Goal: Transaction & Acquisition: Purchase product/service

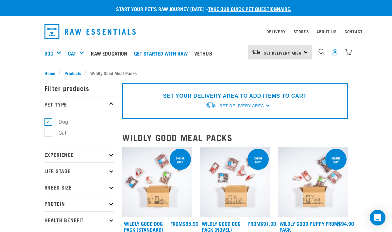
click at [334, 52] on img "dropdown navigation" at bounding box center [335, 52] width 7 height 7
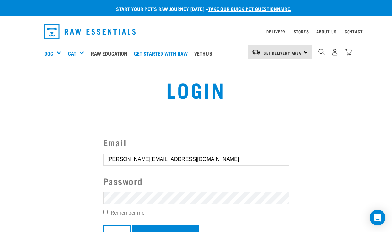
scroll to position [28, 0]
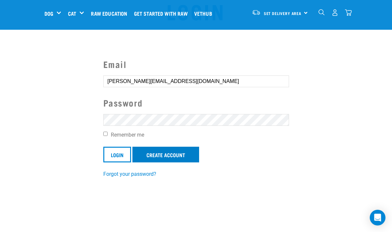
click at [154, 153] on link "Create Account" at bounding box center [166, 155] width 67 height 16
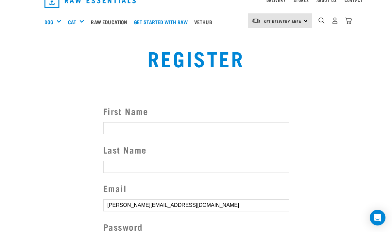
scroll to position [3, 0]
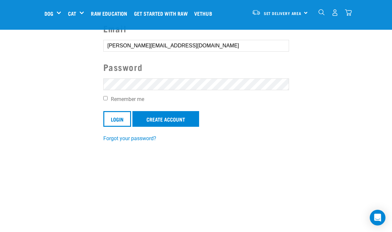
scroll to position [65, 0]
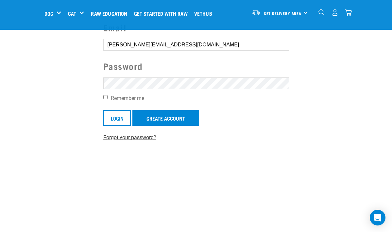
click at [126, 135] on link "Forgot your password?" at bounding box center [129, 137] width 53 height 6
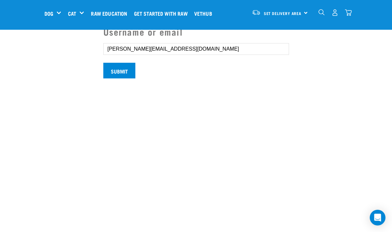
scroll to position [61, 0]
click at [120, 78] on input "Submit" at bounding box center [119, 71] width 32 height 16
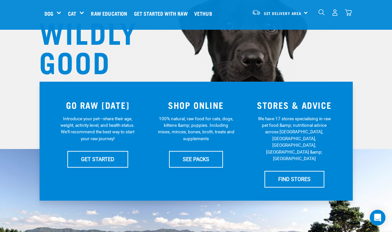
scroll to position [74, 0]
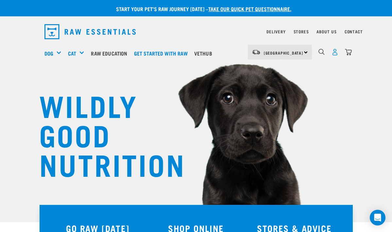
click at [335, 51] on img "dropdown navigation" at bounding box center [335, 52] width 7 height 7
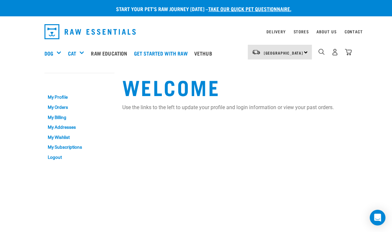
click at [335, 51] on img "dropdown navigation" at bounding box center [335, 52] width 7 height 7
click at [61, 95] on link "My Profile" at bounding box center [80, 98] width 70 height 10
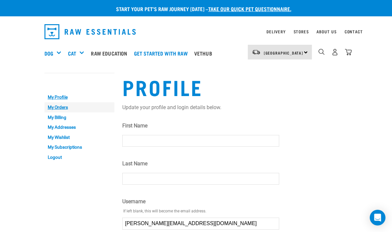
click at [57, 105] on link "My Orders" at bounding box center [80, 107] width 70 height 10
click at [81, 93] on link "My Profile" at bounding box center [80, 98] width 70 height 10
click at [69, 81] on link "My Account" at bounding box center [61, 81] width 32 height 3
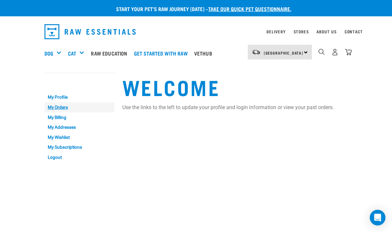
click at [58, 106] on link "My Orders" at bounding box center [80, 107] width 70 height 10
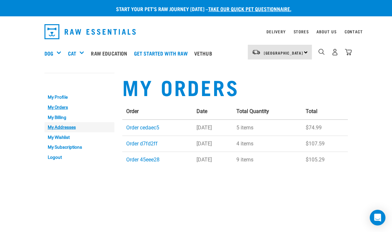
click at [60, 125] on link "My Addresses" at bounding box center [80, 127] width 70 height 10
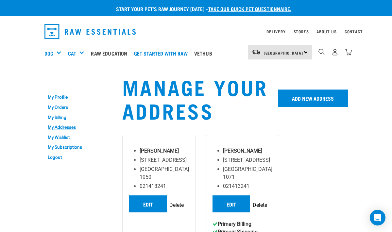
click at [253, 209] on input "Delete" at bounding box center [260, 206] width 14 height 8
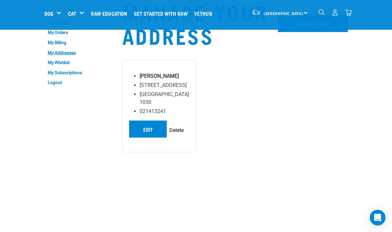
scroll to position [33, 0]
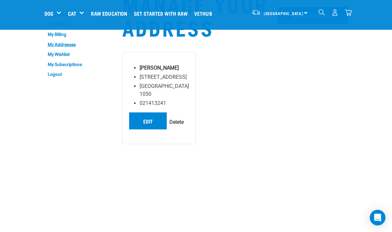
click at [179, 111] on div "[PERSON_NAME] [STREET_ADDRESS] [GEOGRAPHIC_DATA] 1050 021413241 Edit [GEOGRAPHI…" at bounding box center [159, 98] width 74 height 92
click at [145, 117] on link "Edit" at bounding box center [148, 121] width 38 height 17
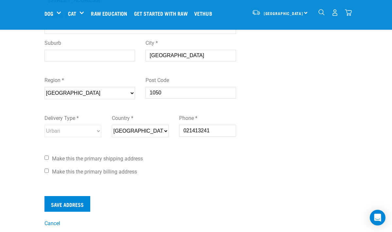
scroll to position [162, 0]
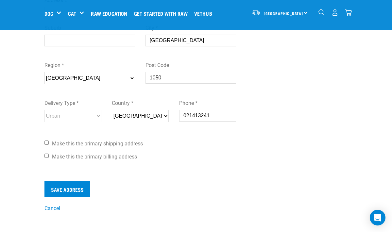
click at [46, 156] on input "Make this the primary billing address" at bounding box center [47, 156] width 4 height 4
checkbox input "true"
click at [46, 142] on input "Make this the primary shipping address" at bounding box center [47, 143] width 4 height 4
checkbox input "true"
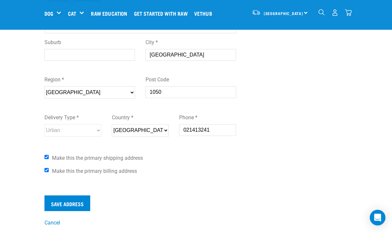
scroll to position [147, 0]
click at [67, 201] on input "Save Address" at bounding box center [68, 204] width 46 height 16
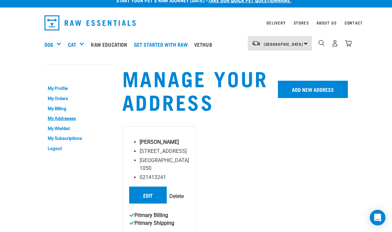
scroll to position [9, 0]
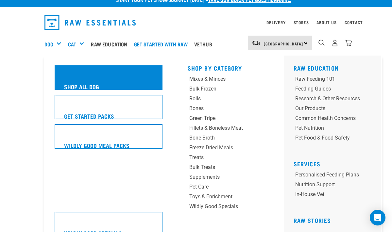
click at [63, 79] on div "Shop All Dog" at bounding box center [109, 77] width 108 height 25
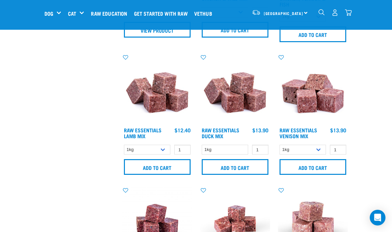
scroll to position [531, 0]
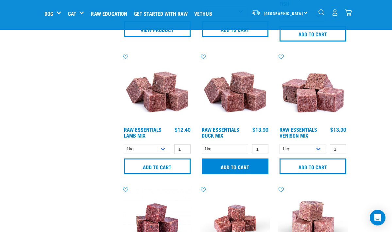
click at [224, 166] on input "Add to cart" at bounding box center [235, 167] width 67 height 16
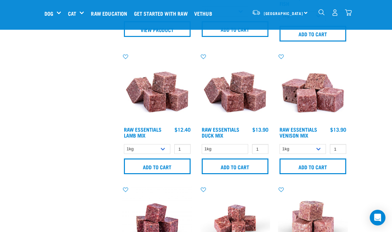
click at [26, 116] on button "delete" at bounding box center [23, 116] width 7 height 7
type input "0"
click at [262, 151] on input "0" at bounding box center [260, 149] width 16 height 10
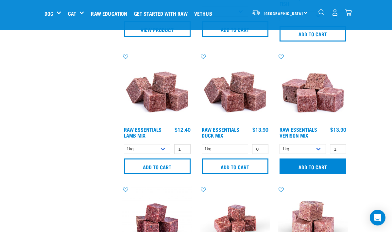
click at [306, 166] on input "Add to cart" at bounding box center [313, 167] width 67 height 16
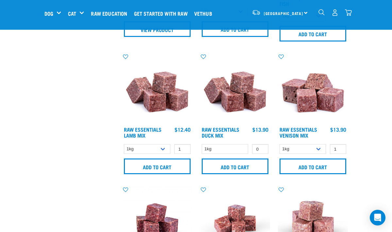
click at [26, 115] on button "delete" at bounding box center [23, 116] width 7 height 7
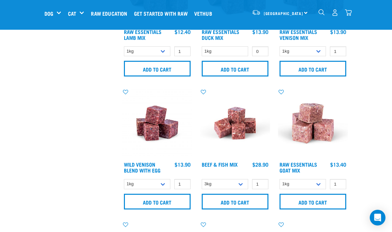
scroll to position [629, 0]
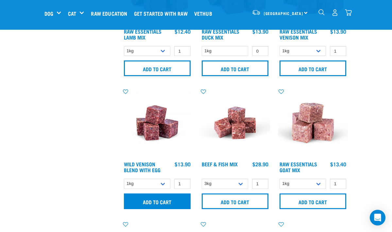
click at [160, 201] on input "Add to cart" at bounding box center [157, 202] width 67 height 16
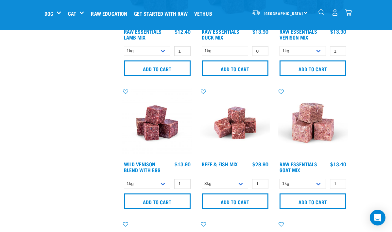
click at [26, 115] on button "delete" at bounding box center [23, 116] width 7 height 7
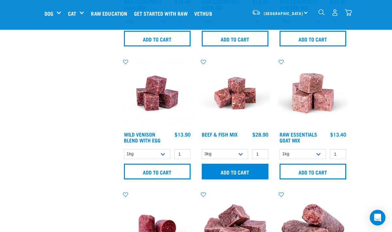
scroll to position [659, 0]
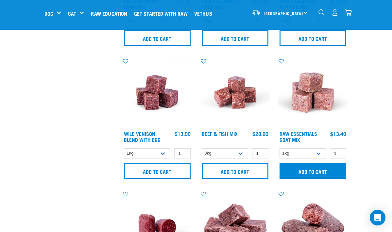
click at [305, 168] on input "Add to cart" at bounding box center [313, 171] width 67 height 16
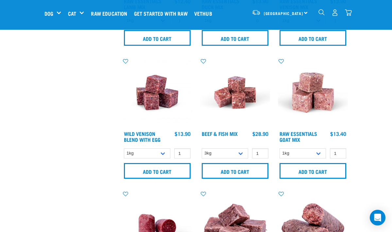
click at [26, 114] on button "delete" at bounding box center [23, 116] width 7 height 7
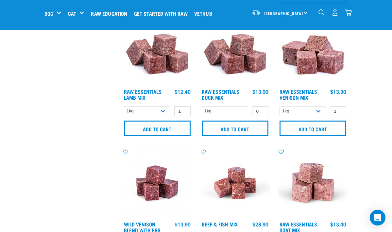
scroll to position [559, 0]
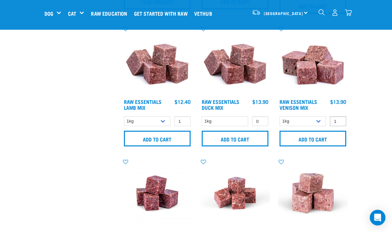
type input "0"
click at [339, 123] on input "0" at bounding box center [338, 121] width 16 height 10
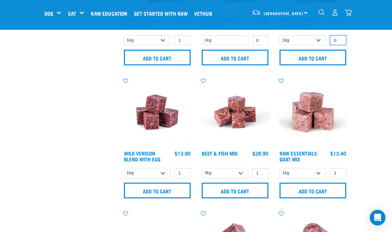
scroll to position [641, 0]
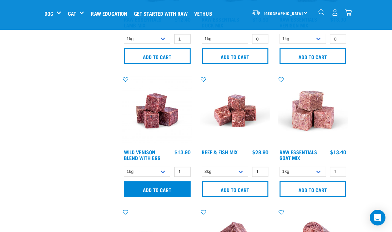
click at [149, 188] on input "Add to cart" at bounding box center [157, 190] width 67 height 16
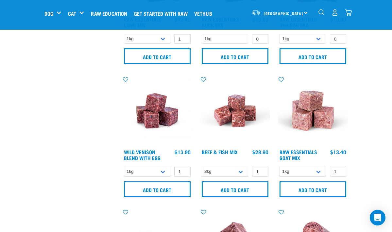
click at [26, 115] on button "delete" at bounding box center [23, 116] width 7 height 7
type input "0"
click at [184, 173] on input "0" at bounding box center [182, 172] width 16 height 10
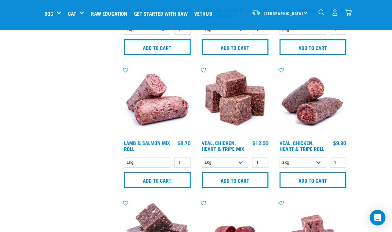
scroll to position [1050, 0]
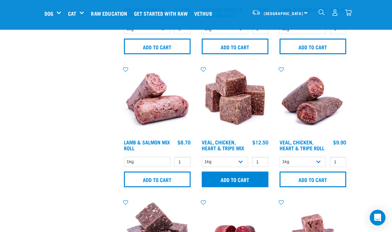
click at [229, 182] on input "Add to cart" at bounding box center [235, 180] width 67 height 16
click at [26, 115] on button "delete" at bounding box center [23, 116] width 7 height 7
type input "0"
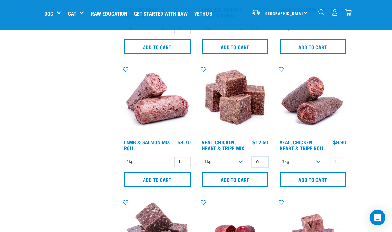
click at [260, 167] on input "0" at bounding box center [260, 162] width 16 height 10
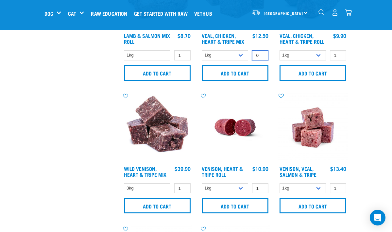
scroll to position [1174, 0]
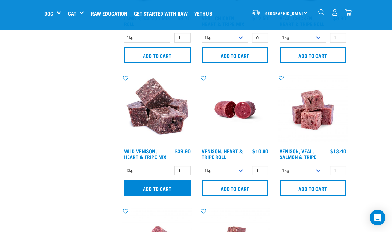
click at [149, 194] on input "Add to cart" at bounding box center [157, 188] width 67 height 16
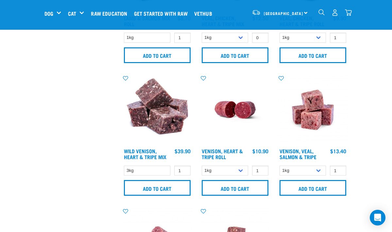
click at [26, 114] on button "delete" at bounding box center [23, 116] width 7 height 7
type input "0"
click at [184, 176] on input "0" at bounding box center [182, 171] width 16 height 10
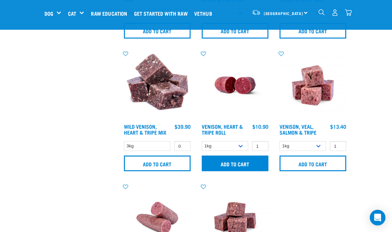
click at [235, 167] on input "Add to cart" at bounding box center [235, 164] width 67 height 16
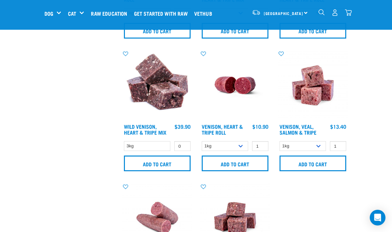
click at [26, 114] on button "delete" at bounding box center [23, 116] width 7 height 7
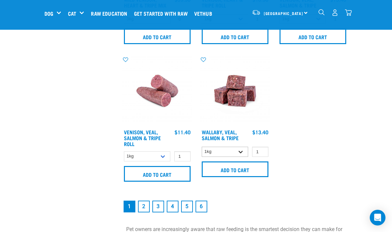
scroll to position [1327, 0]
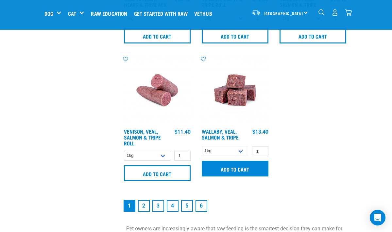
click at [227, 177] on input "Add to cart" at bounding box center [235, 169] width 67 height 16
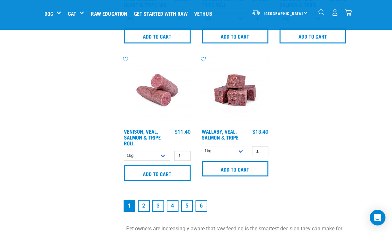
click at [26, 114] on button "delete" at bounding box center [23, 116] width 7 height 7
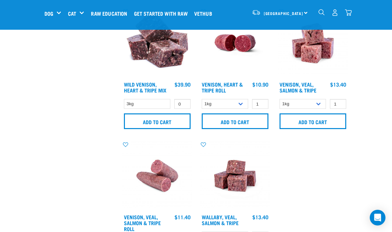
scroll to position [1241, 0]
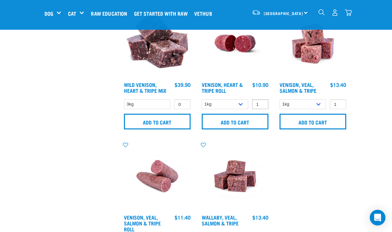
type input "0"
click at [261, 110] on input "0" at bounding box center [260, 104] width 16 height 10
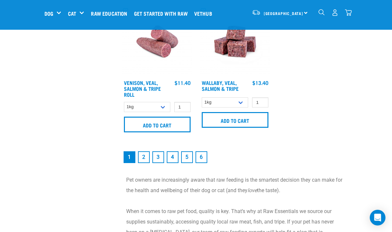
scroll to position [1376, 0]
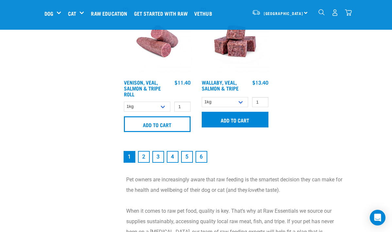
click at [225, 128] on input "Add to cart" at bounding box center [235, 120] width 67 height 16
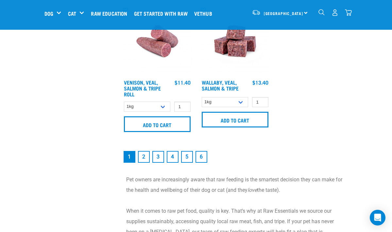
click at [26, 115] on button "delete" at bounding box center [23, 116] width 7 height 7
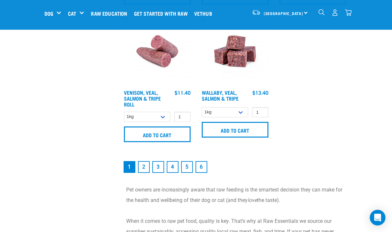
scroll to position [1366, 0]
type input "0"
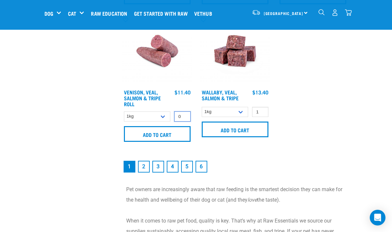
click at [183, 122] on input "0" at bounding box center [182, 117] width 16 height 10
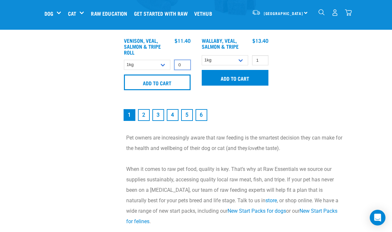
scroll to position [1437, 0]
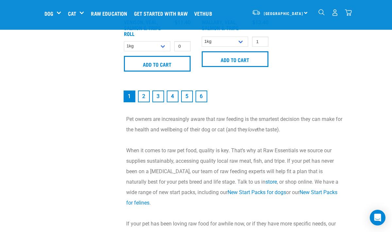
click at [142, 102] on link "2" at bounding box center [144, 97] width 12 height 12
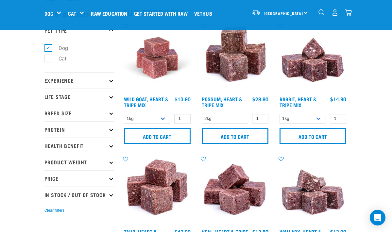
scroll to position [27, 0]
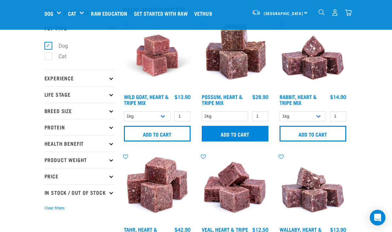
click at [238, 133] on input "Add to cart" at bounding box center [235, 134] width 67 height 16
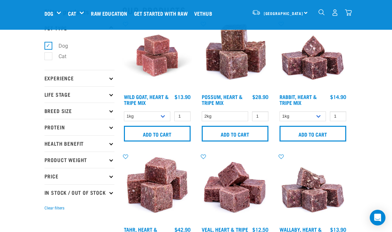
click at [26, 114] on button "delete" at bounding box center [23, 116] width 7 height 7
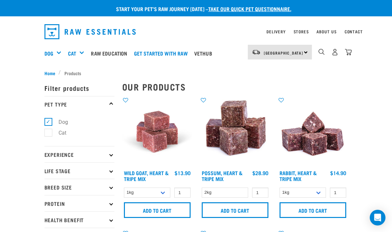
scroll to position [0, 0]
click at [347, 48] on div "5" at bounding box center [335, 52] width 34 height 15
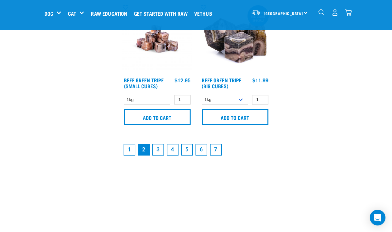
scroll to position [1402, 0]
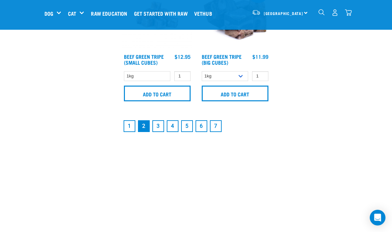
click at [129, 130] on link "1" at bounding box center [130, 126] width 12 height 12
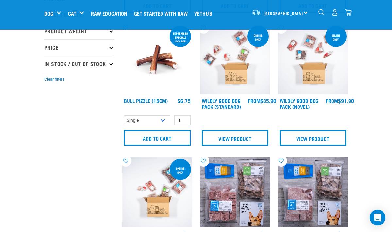
scroll to position [123, 0]
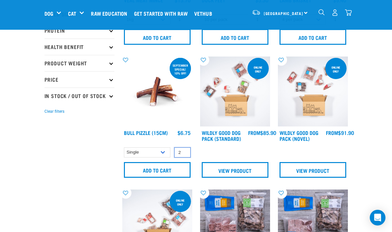
click at [183, 151] on input "2" at bounding box center [182, 153] width 16 height 10
click at [184, 155] on input "1" at bounding box center [182, 153] width 16 height 10
type input "0"
click at [184, 155] on input "0" at bounding box center [182, 153] width 16 height 10
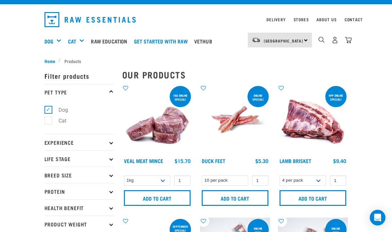
scroll to position [11, 0]
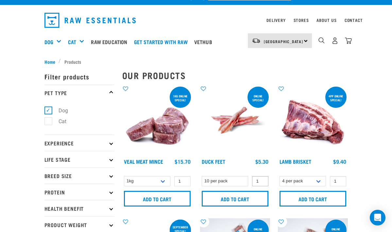
type input "0"
click at [261, 182] on input "0" at bounding box center [260, 181] width 16 height 10
type input "0"
click at [183, 183] on input "0" at bounding box center [182, 181] width 16 height 10
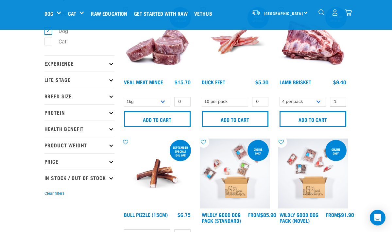
type input "0"
click at [339, 103] on input "0" at bounding box center [338, 102] width 16 height 10
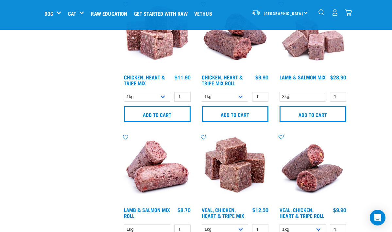
scroll to position [983, 0]
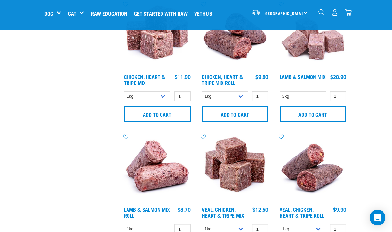
click at [349, 11] on img "dropdown navigation" at bounding box center [348, 12] width 7 height 7
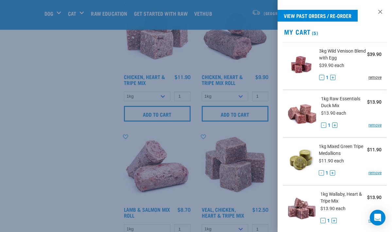
click at [373, 77] on link "remove" at bounding box center [375, 78] width 13 height 6
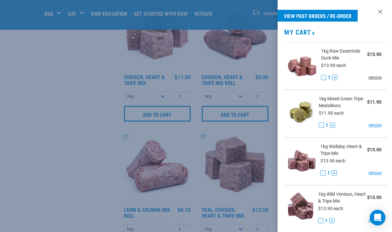
click at [373, 77] on link "remove" at bounding box center [375, 78] width 13 height 6
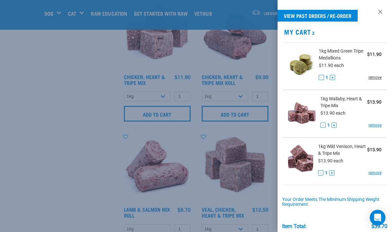
click at [373, 77] on link "remove" at bounding box center [375, 78] width 13 height 6
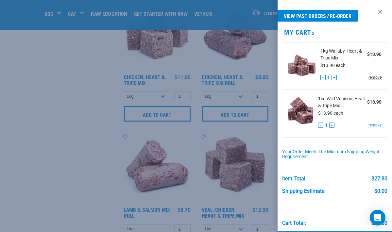
click at [373, 77] on link "remove" at bounding box center [375, 78] width 13 height 6
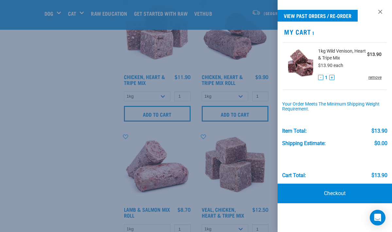
click at [373, 77] on link "remove" at bounding box center [375, 78] width 13 height 6
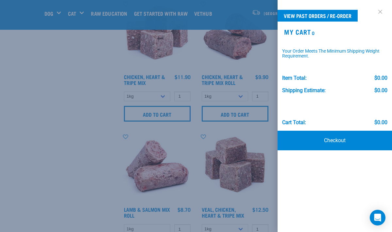
click at [381, 9] on link at bounding box center [380, 12] width 10 height 10
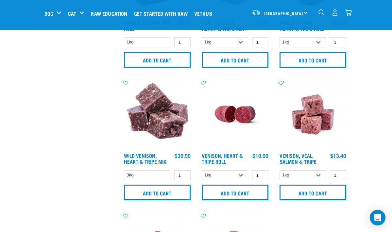
scroll to position [1170, 0]
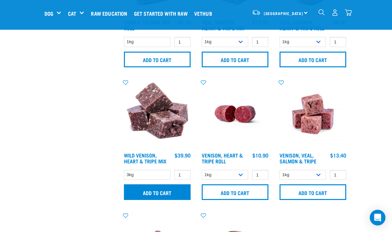
click at [161, 200] on input "Add to cart" at bounding box center [157, 193] width 67 height 16
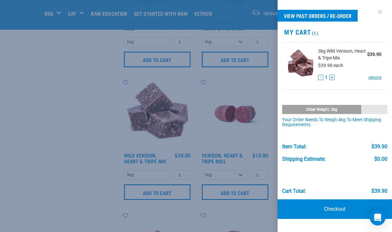
click at [380, 10] on link at bounding box center [380, 12] width 10 height 10
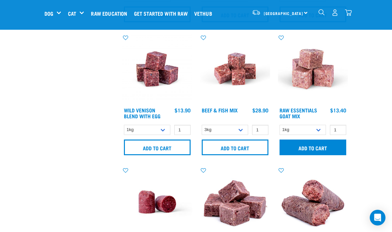
scroll to position [682, 0]
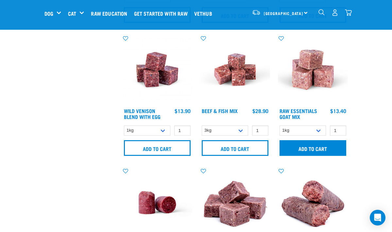
click at [310, 147] on input "Add to cart" at bounding box center [313, 148] width 67 height 16
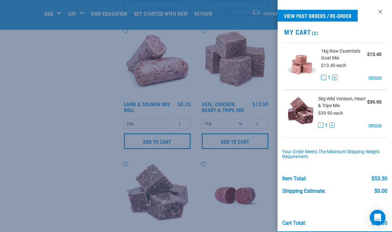
scroll to position [1089, 0]
click at [380, 10] on link at bounding box center [380, 12] width 10 height 10
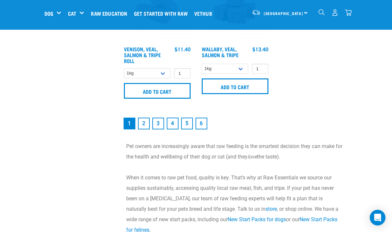
scroll to position [1413, 0]
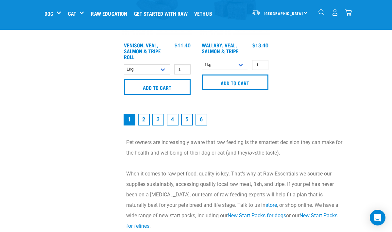
click at [145, 125] on link "2" at bounding box center [144, 120] width 12 height 12
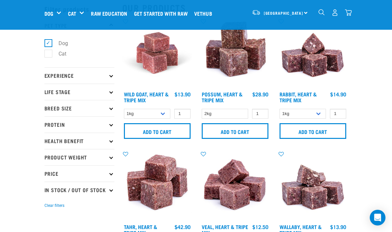
scroll to position [27, 0]
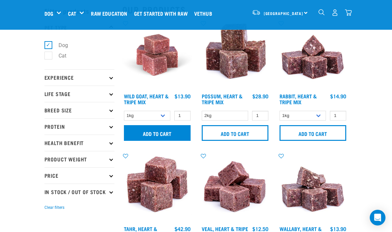
click at [148, 131] on input "Add to cart" at bounding box center [157, 133] width 67 height 16
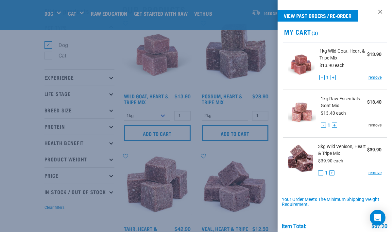
click at [373, 125] on link "remove" at bounding box center [375, 125] width 13 height 6
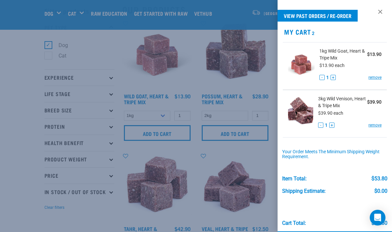
click at [265, 76] on div at bounding box center [196, 116] width 392 height 232
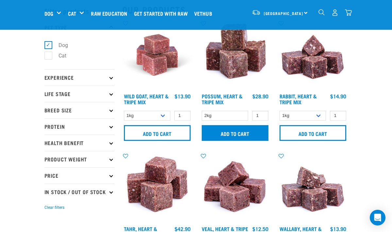
click at [232, 132] on input "Add to cart" at bounding box center [235, 133] width 67 height 16
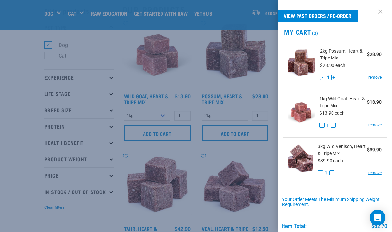
click at [381, 10] on link at bounding box center [380, 12] width 10 height 10
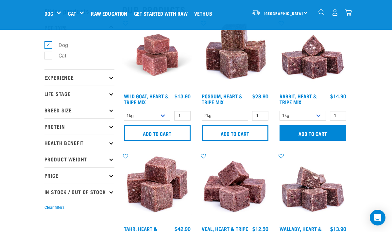
click at [308, 132] on input "Add to cart" at bounding box center [313, 133] width 67 height 16
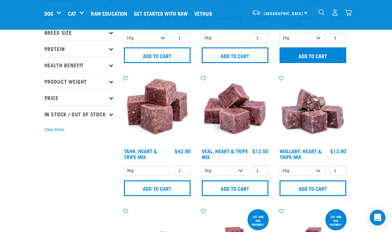
scroll to position [105, 0]
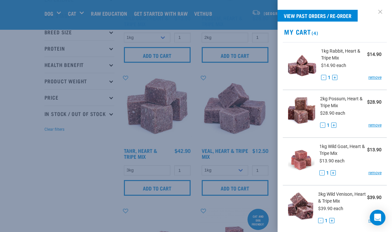
click at [380, 9] on link at bounding box center [380, 12] width 10 height 10
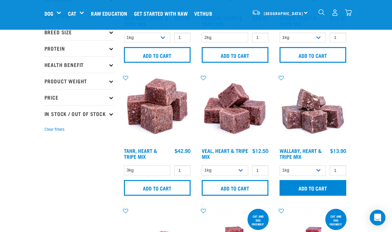
click at [305, 188] on input "Add to cart" at bounding box center [313, 188] width 67 height 16
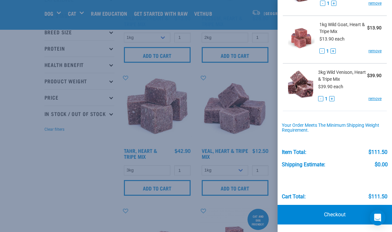
scroll to position [170, 0]
click at [263, 80] on div at bounding box center [196, 116] width 392 height 232
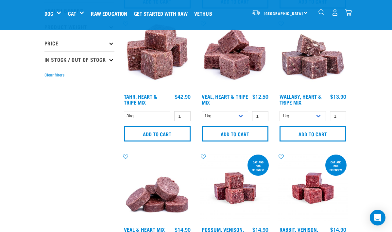
scroll to position [162, 0]
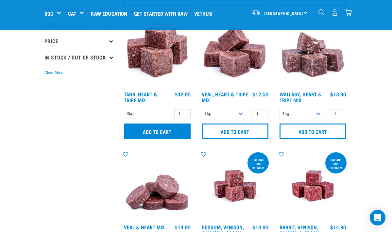
click at [151, 127] on input "Add to cart" at bounding box center [157, 132] width 67 height 16
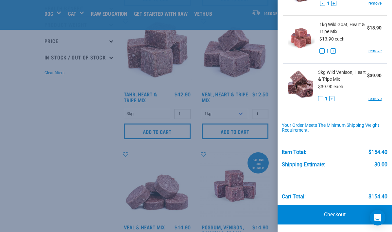
scroll to position [217, 0]
click at [331, 213] on link "Checkout" at bounding box center [335, 216] width 115 height 20
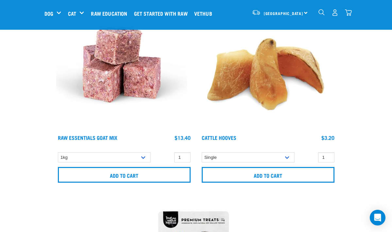
scroll to position [498, 0]
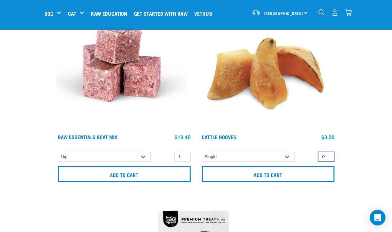
click at [328, 158] on input "0" at bounding box center [326, 157] width 16 height 10
click at [328, 154] on input "1" at bounding box center [326, 157] width 16 height 10
type input "2"
click at [327, 154] on input "2" at bounding box center [326, 157] width 16 height 10
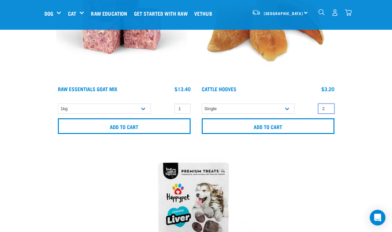
scroll to position [546, 0]
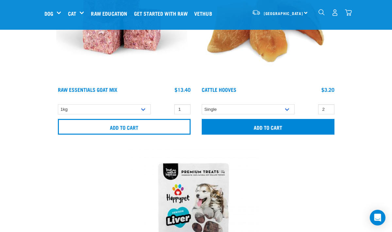
click at [265, 125] on input "Add to cart" at bounding box center [268, 127] width 133 height 16
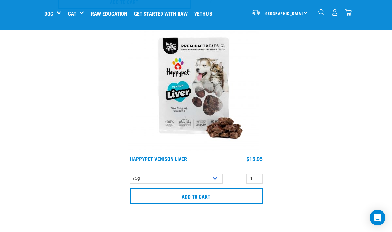
scroll to position [678, 0]
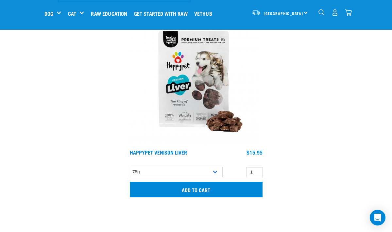
click at [199, 188] on input "Add to cart" at bounding box center [196, 190] width 133 height 16
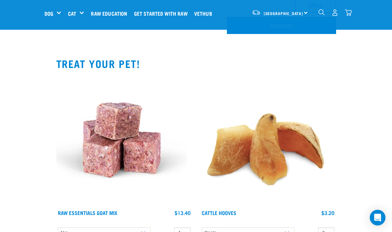
scroll to position [416, 0]
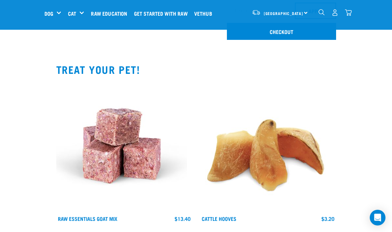
click at [350, 12] on img "dropdown navigation" at bounding box center [348, 12] width 7 height 7
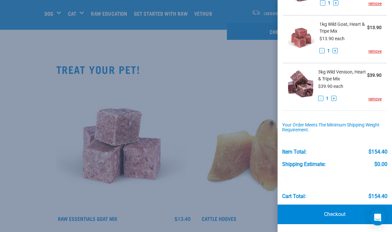
scroll to position [217, 0]
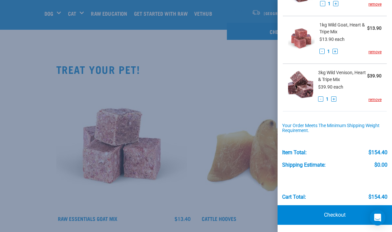
click at [238, 83] on div at bounding box center [196, 116] width 392 height 232
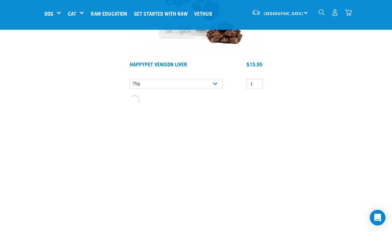
scroll to position [767, 0]
click at [200, 127] on p at bounding box center [197, 126] width 304 height 8
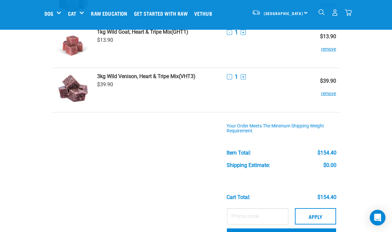
scroll to position [230, 0]
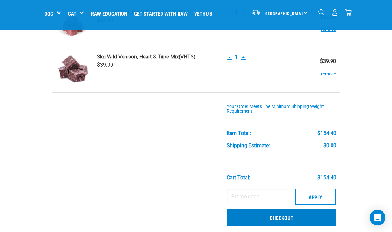
click at [277, 216] on link "Checkout" at bounding box center [281, 217] width 109 height 17
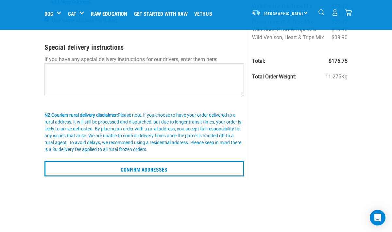
scroll to position [101, 0]
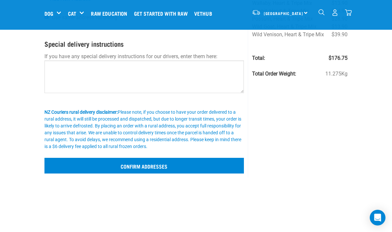
click at [143, 163] on input "Confirm addresses" at bounding box center [145, 166] width 200 height 16
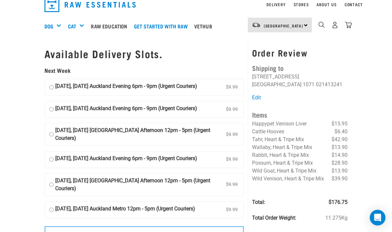
scroll to position [9, 0]
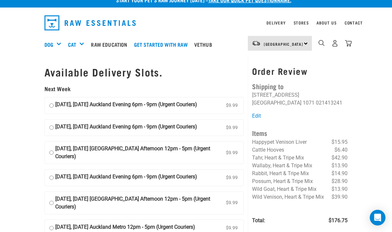
click at [50, 102] on input "[DATE], [DATE] Auckland Evening 6pm - 9pm (Urgent Couriers) $9.99" at bounding box center [51, 106] width 4 height 10
radio input "true"
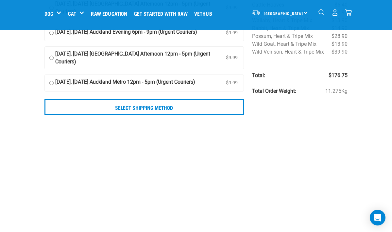
scroll to position [128, 0]
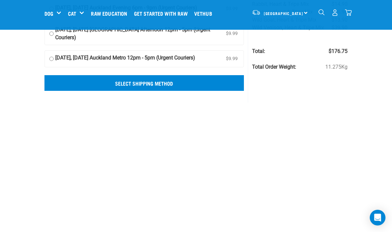
click at [144, 91] on input "Select Shipping Method" at bounding box center [145, 83] width 200 height 16
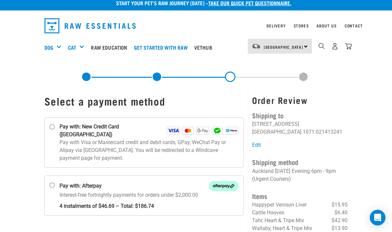
scroll to position [5, 0]
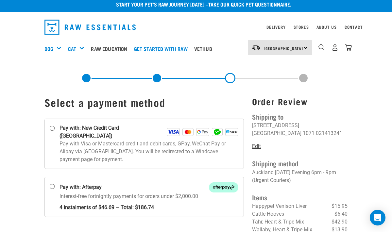
click at [256, 145] on link "Edit" at bounding box center [256, 146] width 9 height 6
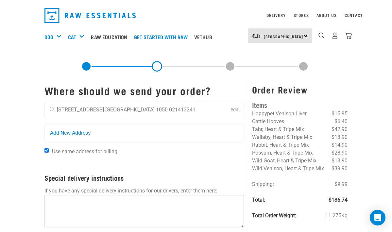
scroll to position [17, 0]
click at [52, 109] on input "radio" at bounding box center [52, 109] width 4 height 4
radio input "true"
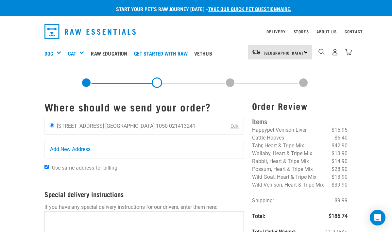
scroll to position [0, 0]
click at [349, 50] on img "dropdown navigation" at bounding box center [348, 52] width 7 height 7
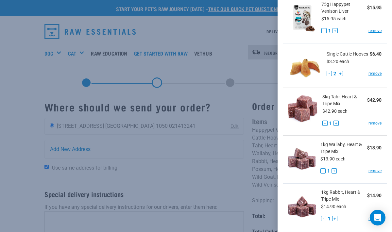
scroll to position [47, 0]
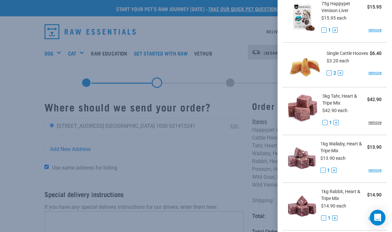
click at [375, 124] on link "remove" at bounding box center [375, 123] width 13 height 6
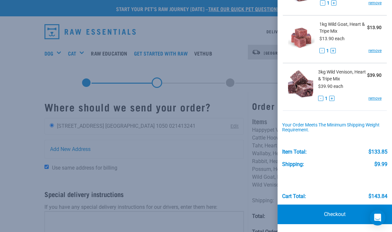
scroll to position [265, 0]
click at [334, 214] on link "Checkout" at bounding box center [335, 215] width 115 height 20
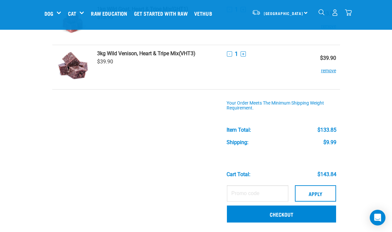
scroll to position [278, 0]
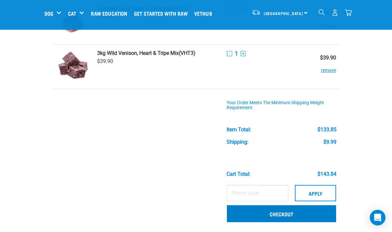
click at [273, 211] on link "Checkout" at bounding box center [281, 214] width 109 height 17
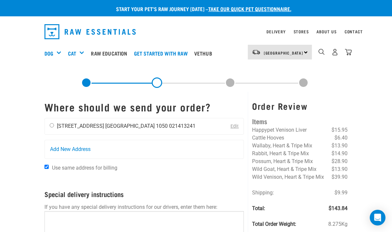
click at [52, 126] on input "radio" at bounding box center [52, 125] width 4 height 4
radio input "true"
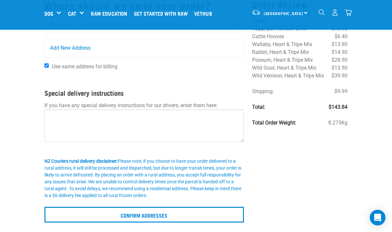
scroll to position [56, 0]
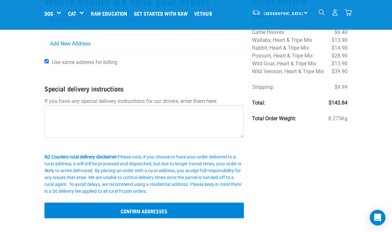
click at [135, 207] on input "Confirm addresses" at bounding box center [145, 211] width 200 height 16
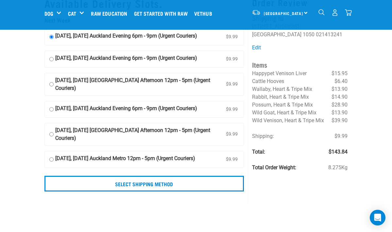
scroll to position [28, 0]
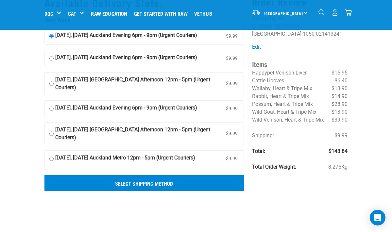
click at [131, 191] on input "Select Shipping Method" at bounding box center [145, 183] width 200 height 16
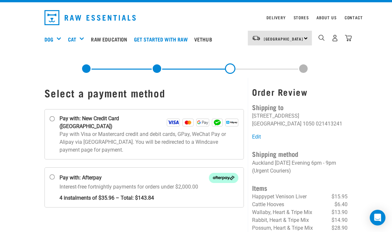
scroll to position [13, 0]
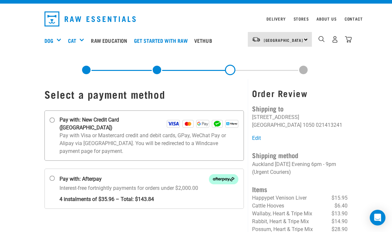
click at [52, 119] on input "Pay with: New Credit Card (Windcave)" at bounding box center [51, 120] width 5 height 5
radio input "true"
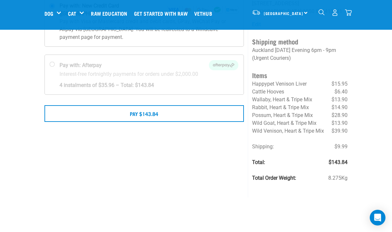
scroll to position [76, 0]
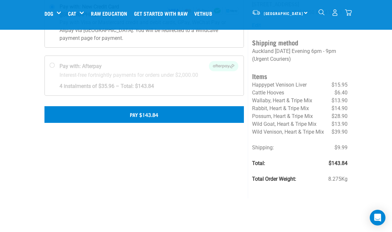
click at [137, 106] on button "Pay $143.84" at bounding box center [145, 114] width 200 height 16
